Goal: Transaction & Acquisition: Purchase product/service

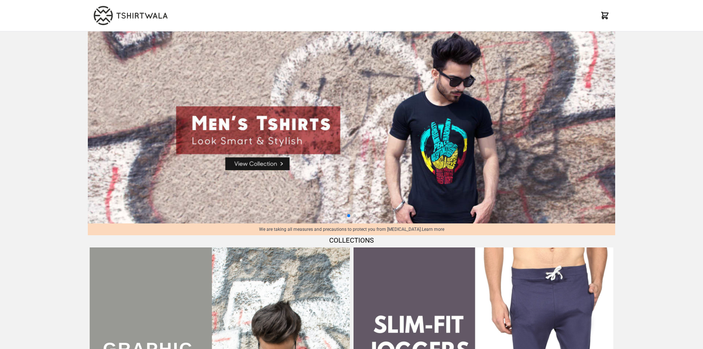
click at [266, 162] on img at bounding box center [351, 127] width 527 height 192
select select "*********"
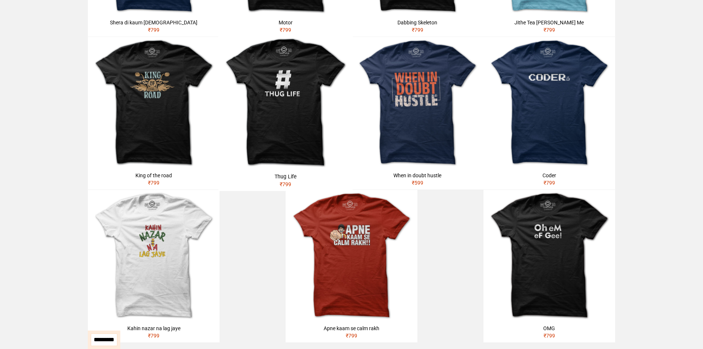
scroll to position [480, 0]
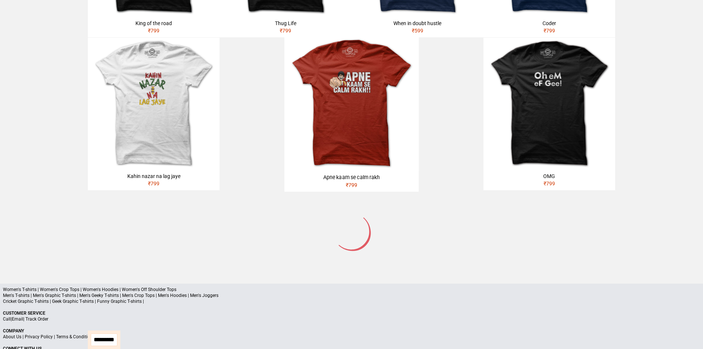
click at [349, 110] on img at bounding box center [351, 103] width 134 height 134
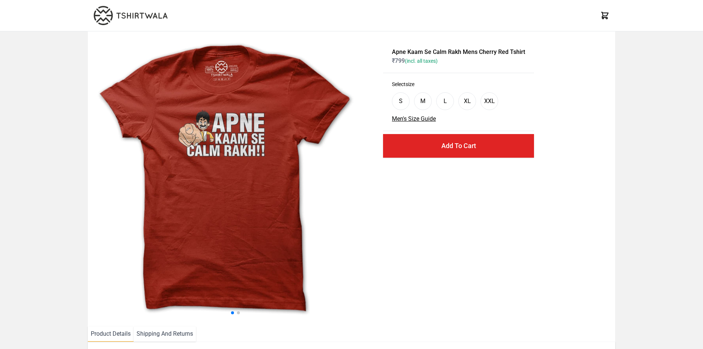
click at [133, 171] on img at bounding box center [224, 178] width 283 height 283
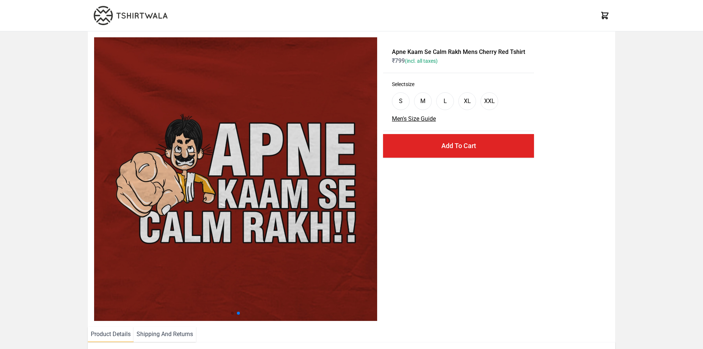
click at [145, 160] on img at bounding box center [235, 178] width 283 height 283
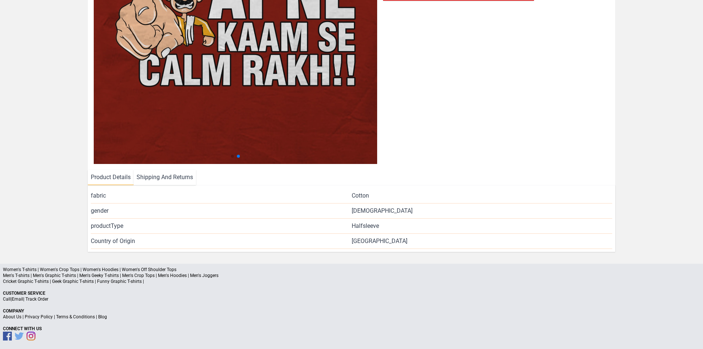
scroll to position [160, 0]
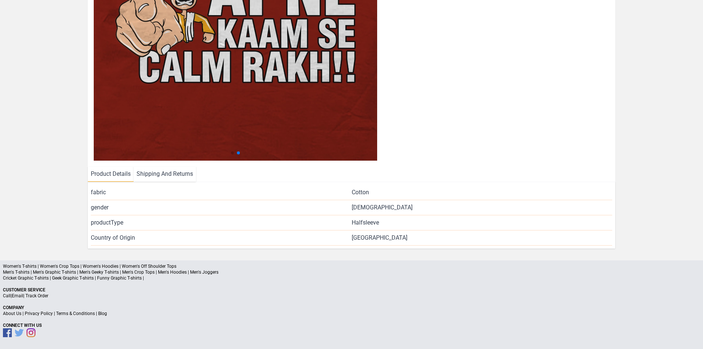
click at [166, 173] on li "Shipping And Returns" at bounding box center [165, 173] width 62 height 15
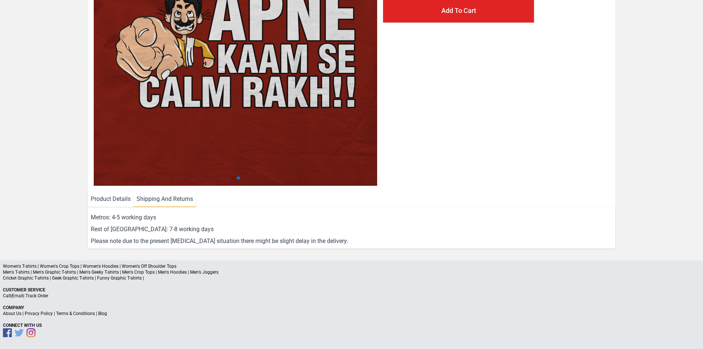
scroll to position [135, 0]
click at [119, 197] on li "Product Details" at bounding box center [111, 198] width 46 height 15
